Goal: Transaction & Acquisition: Purchase product/service

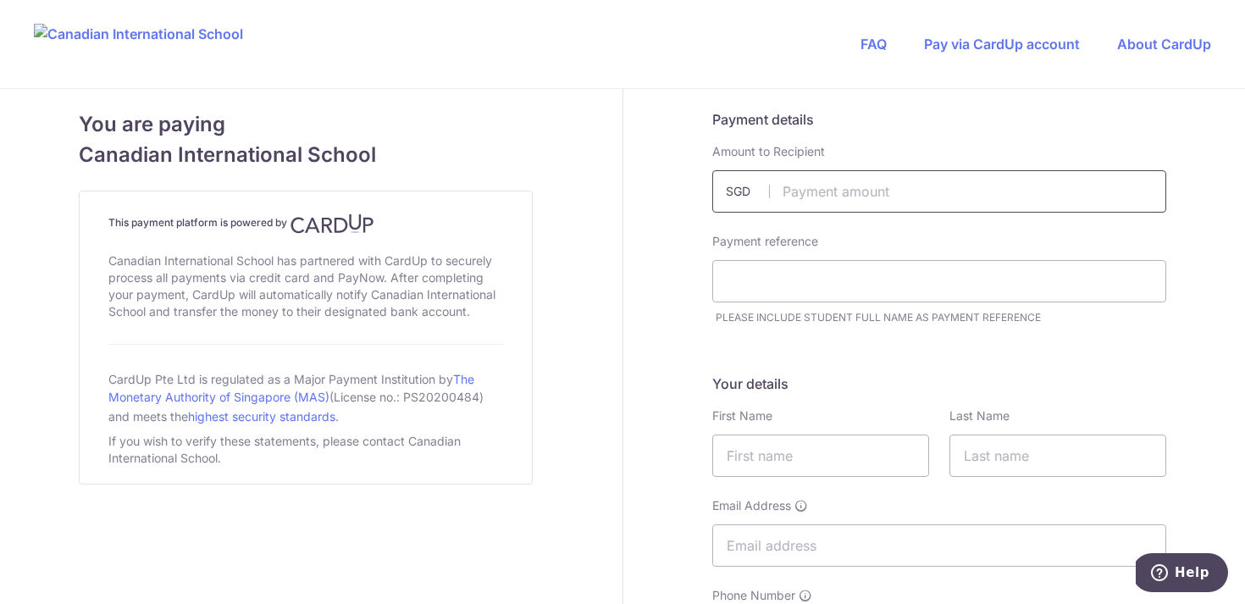
click at [802, 194] on input "text" at bounding box center [939, 191] width 454 height 42
type input "81.00"
click at [786, 285] on input "text" at bounding box center [939, 281] width 454 height 42
type input "Jia Liu (INS Teacher)"
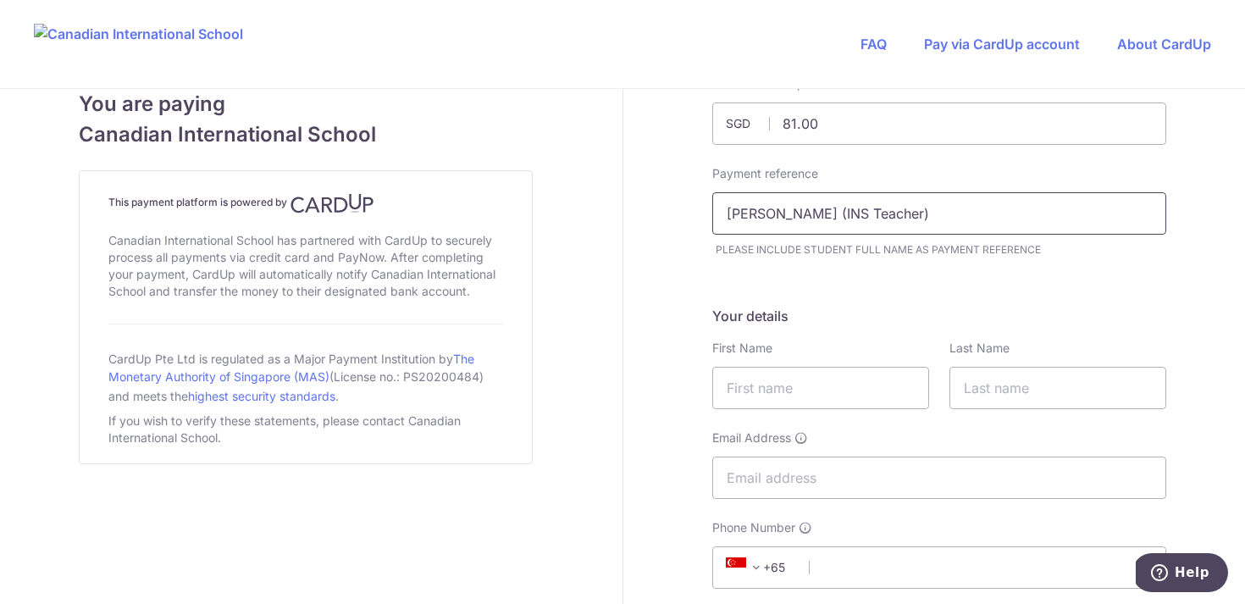
scroll to position [77, 0]
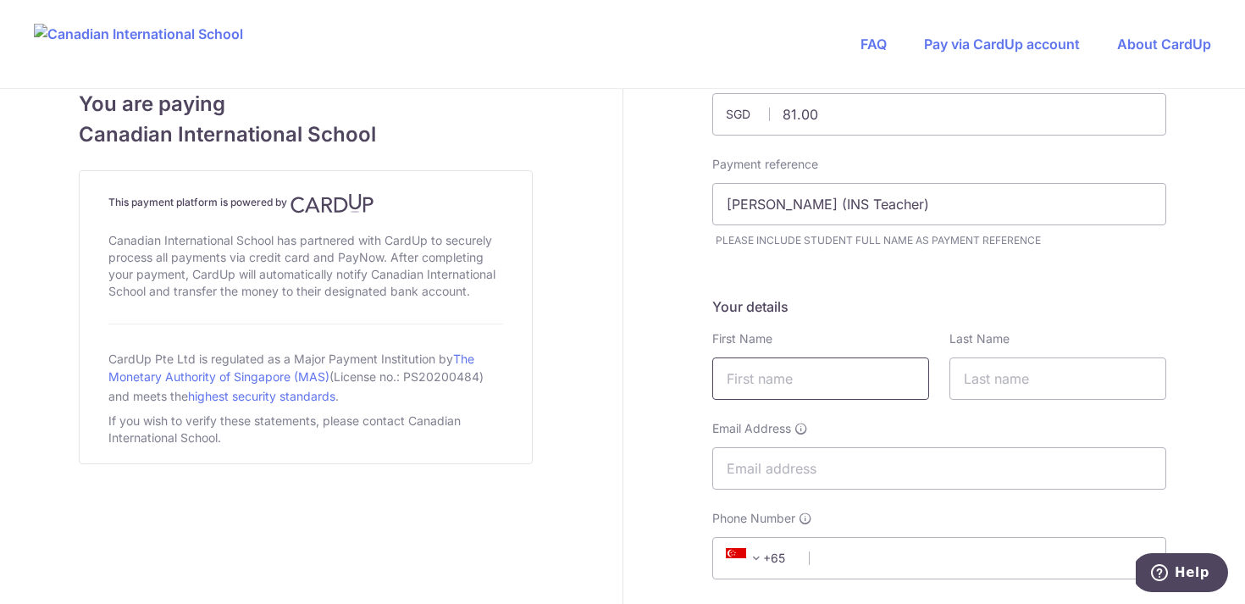
click at [872, 384] on input "text" at bounding box center [820, 378] width 217 height 42
type input "Jia"
type input "Liu"
type input "liujiaamy@gmail.com"
type input "91902499"
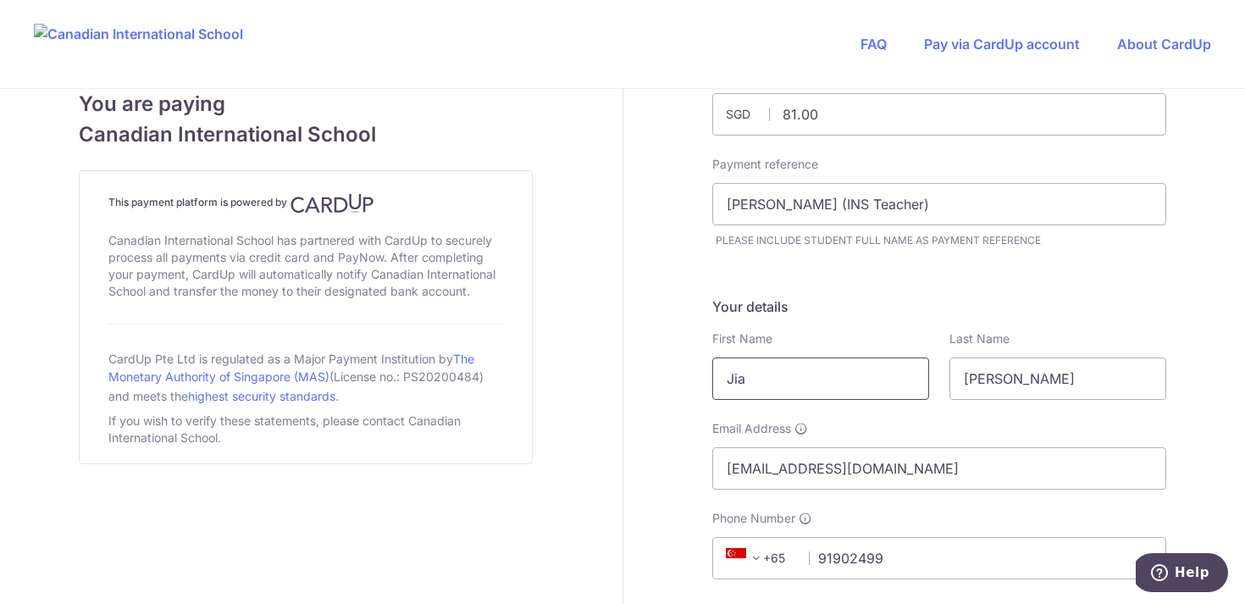
type input "276952"
type input "29 Mount Sinai Rise, 14-04 the Marbella,"
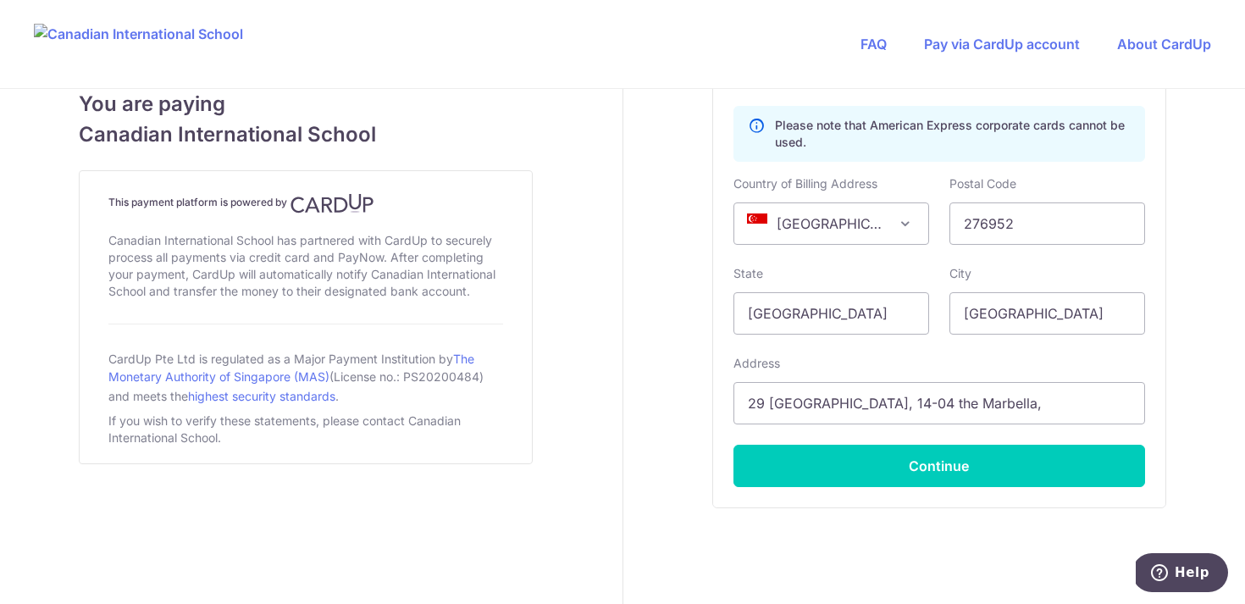
scroll to position [1136, 0]
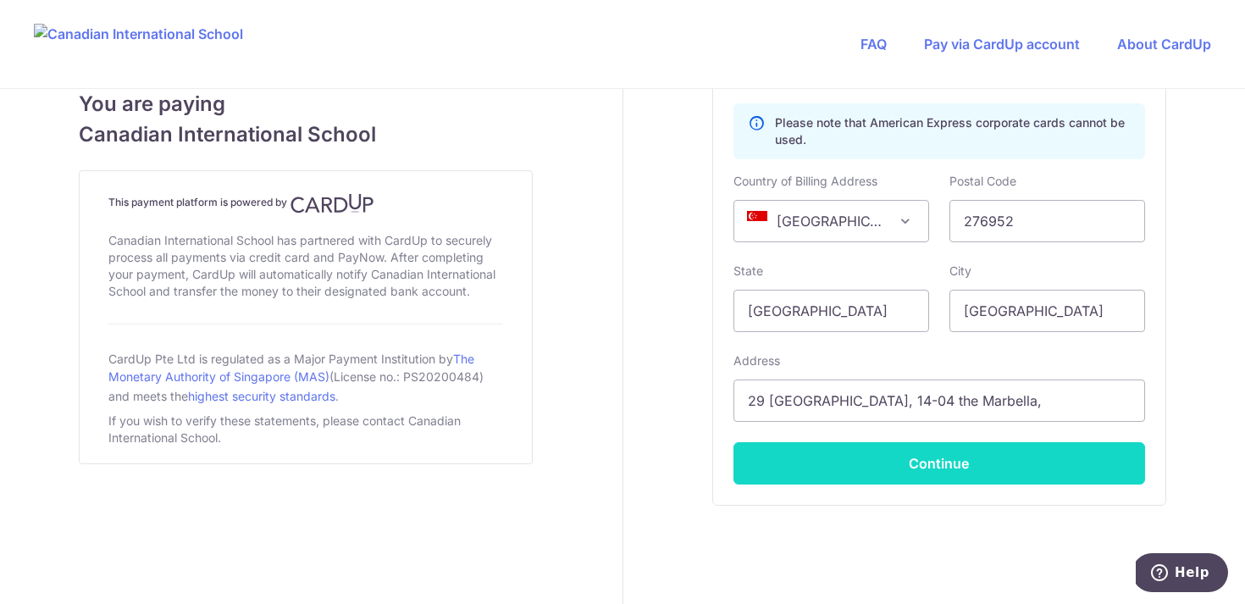
click at [933, 458] on button "Continue" at bounding box center [940, 463] width 412 height 42
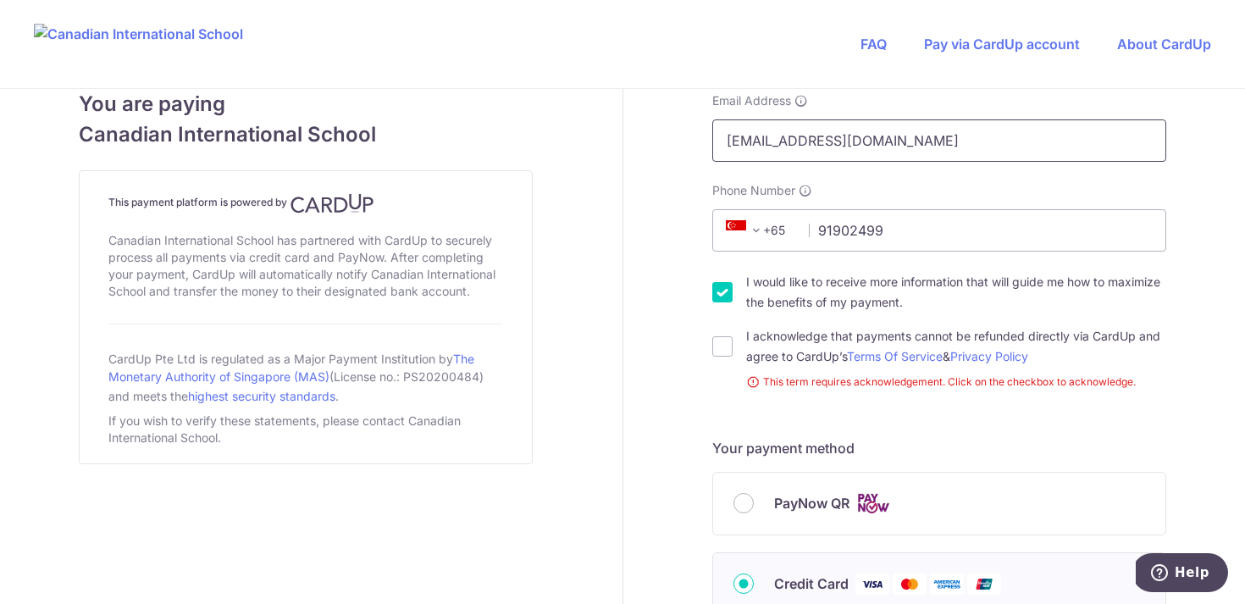
click at [857, 141] on input "liujiaamy@gmail.com" at bounding box center [939, 140] width 454 height 42
drag, startPoint x: 857, startPoint y: 141, endPoint x: 704, endPoint y: 131, distance: 153.6
click at [704, 131] on div "Email Address liujiaamy@gmail.com" at bounding box center [939, 126] width 474 height 69
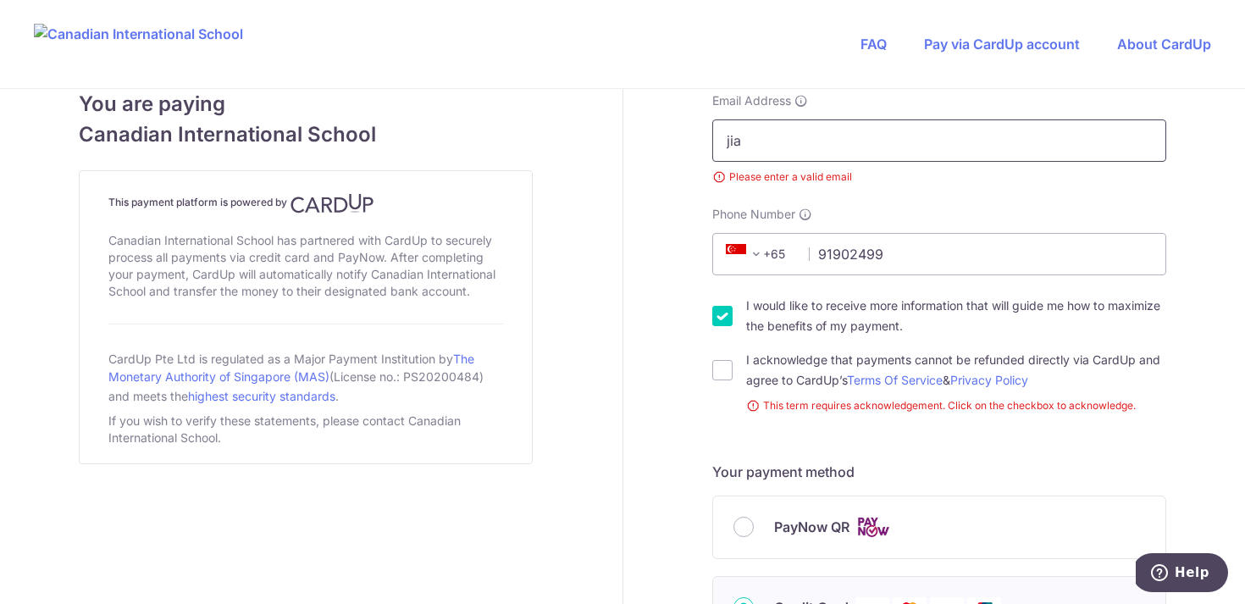
type input "jia.liu@cis.edu.sg"
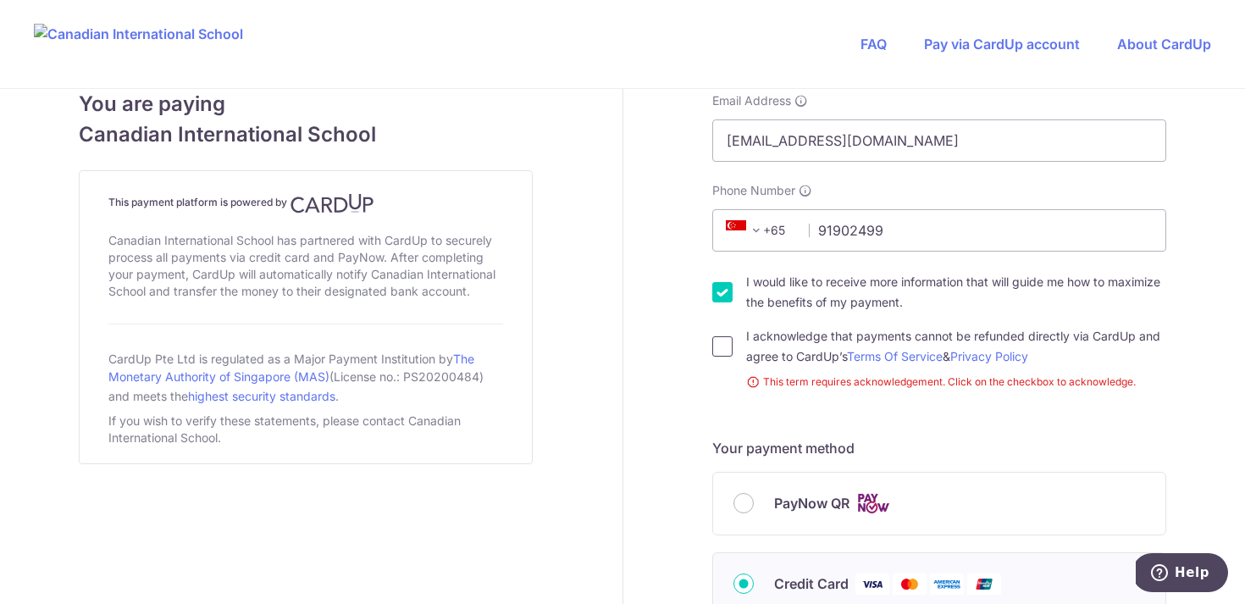
click at [719, 351] on input "I acknowledge that payments cannot be refunded directly via CardUp and agree to…" at bounding box center [722, 346] width 20 height 20
checkbox input "true"
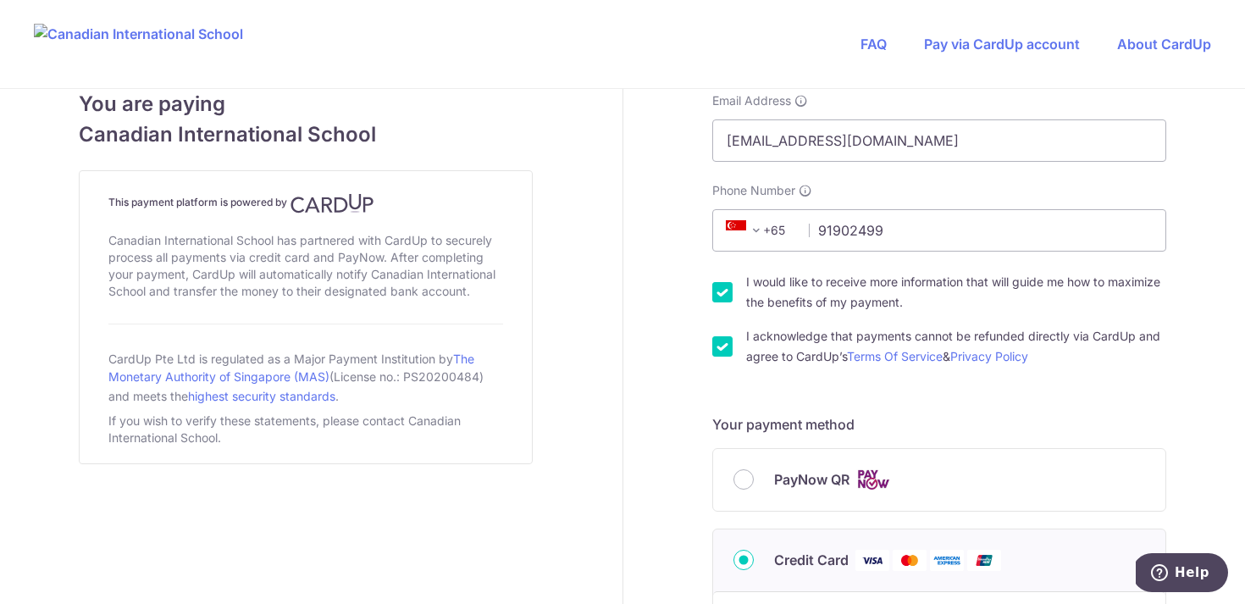
click at [722, 293] on input "I would like to receive more information that will guide me how to maximize the…" at bounding box center [722, 292] width 20 height 20
checkbox input "false"
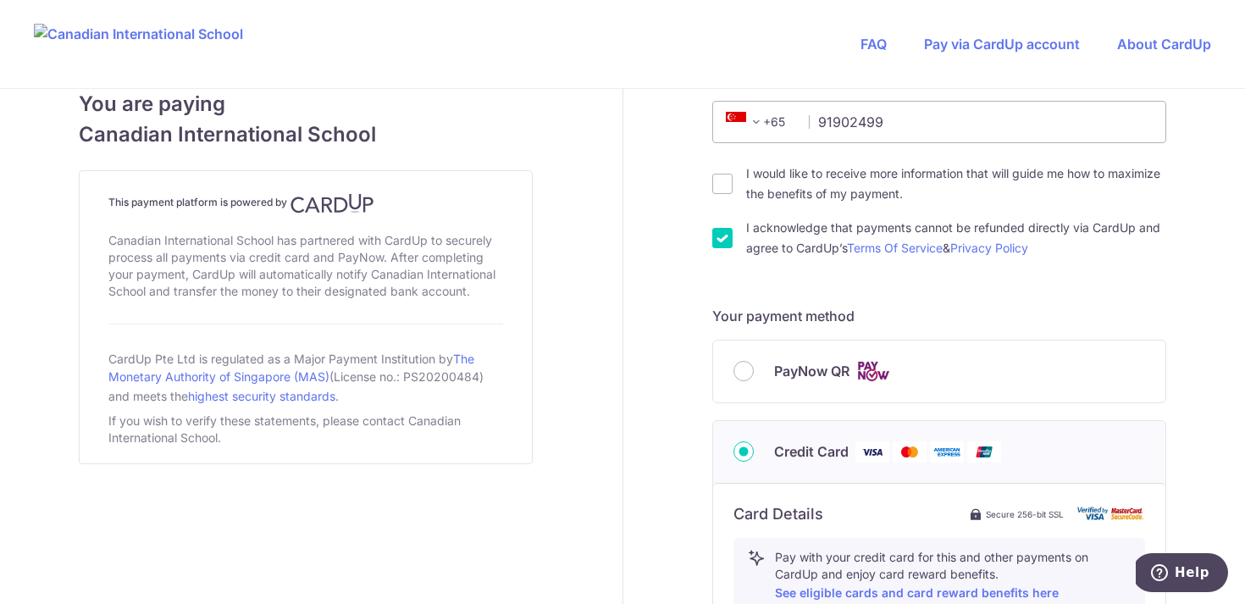
scroll to position [514, 0]
click at [742, 366] on input "PayNow QR" at bounding box center [744, 370] width 20 height 20
radio input "true"
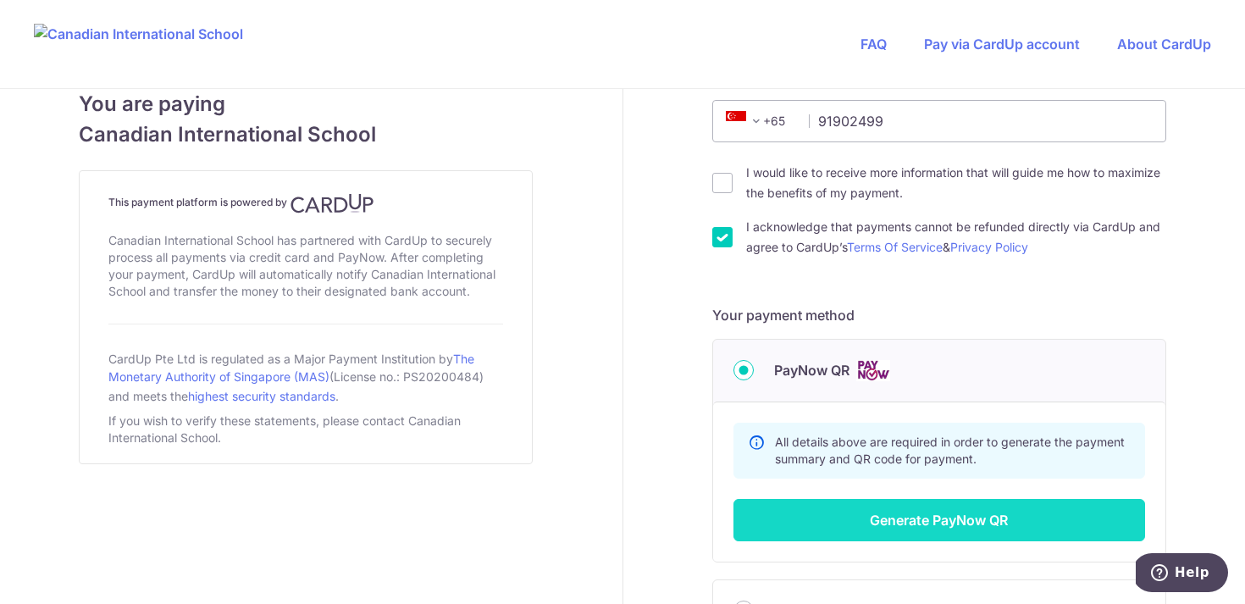
click at [941, 522] on button "Generate PayNow QR" at bounding box center [940, 520] width 412 height 42
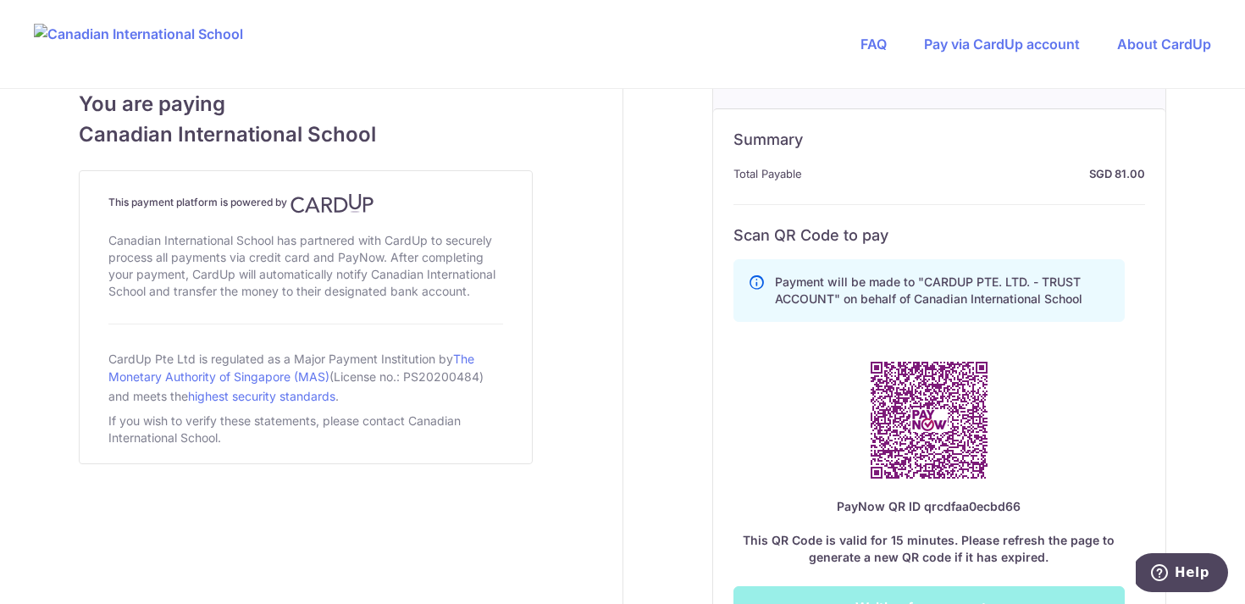
scroll to position [808, 0]
